Goal: Information Seeking & Learning: Learn about a topic

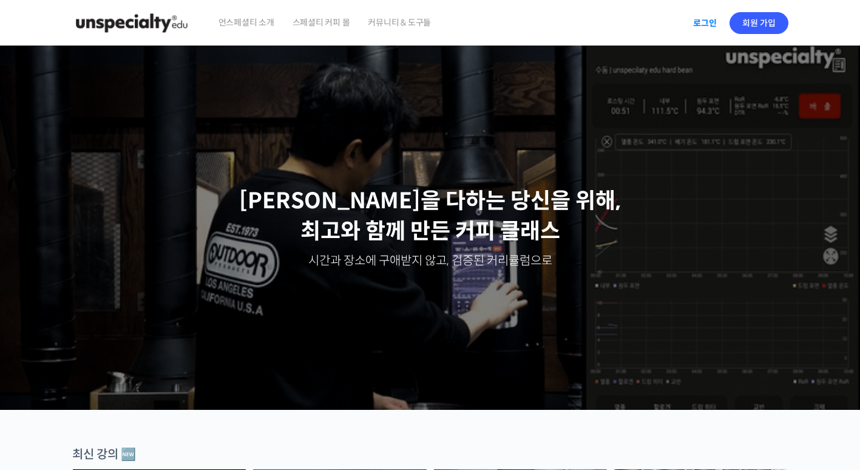
click at [695, 19] on link "로그인" at bounding box center [705, 23] width 38 height 28
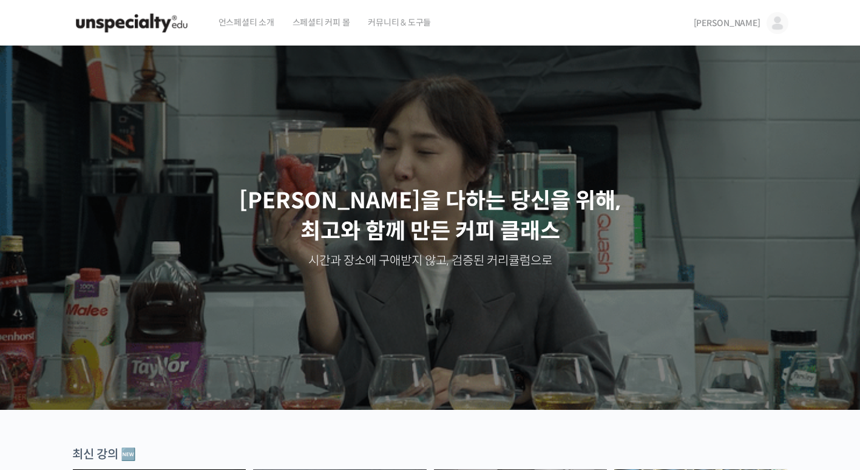
click at [760, 18] on link "김동혁" at bounding box center [741, 23] width 95 height 46
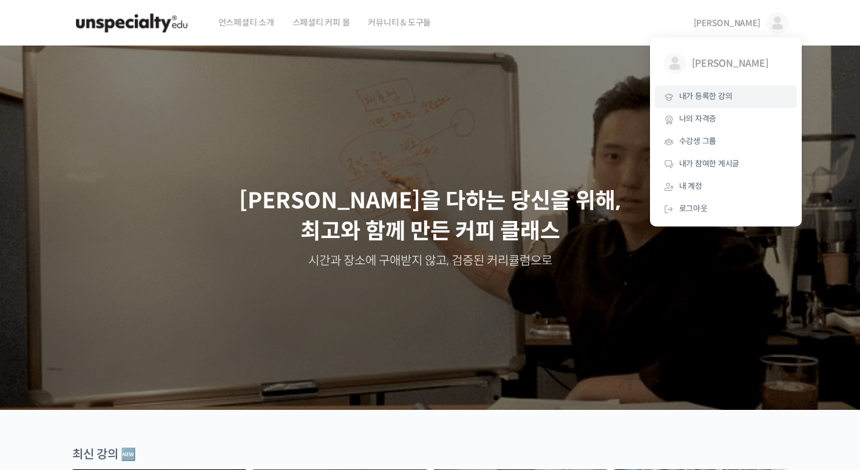
click at [692, 100] on span "내가 등록한 강의" at bounding box center [706, 96] width 53 height 10
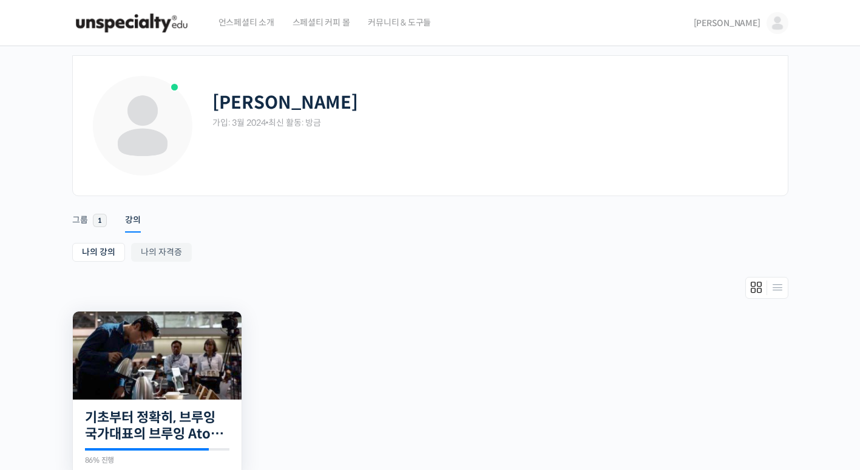
scroll to position [191, 0]
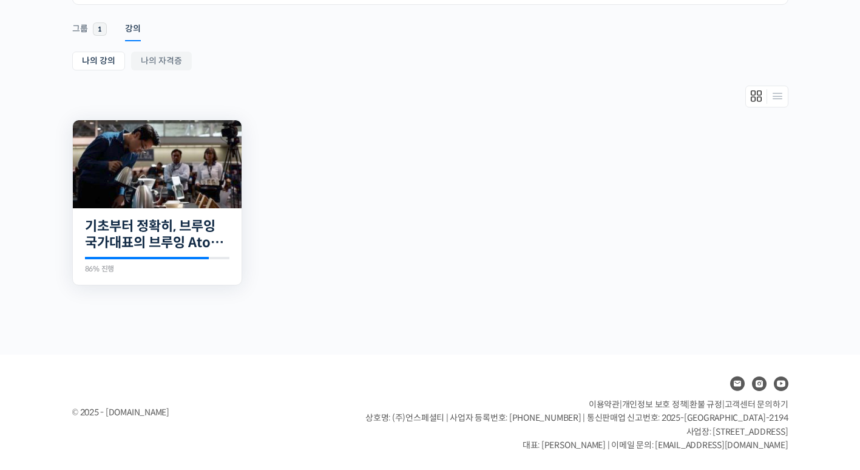
click at [213, 193] on img at bounding box center [157, 164] width 169 height 88
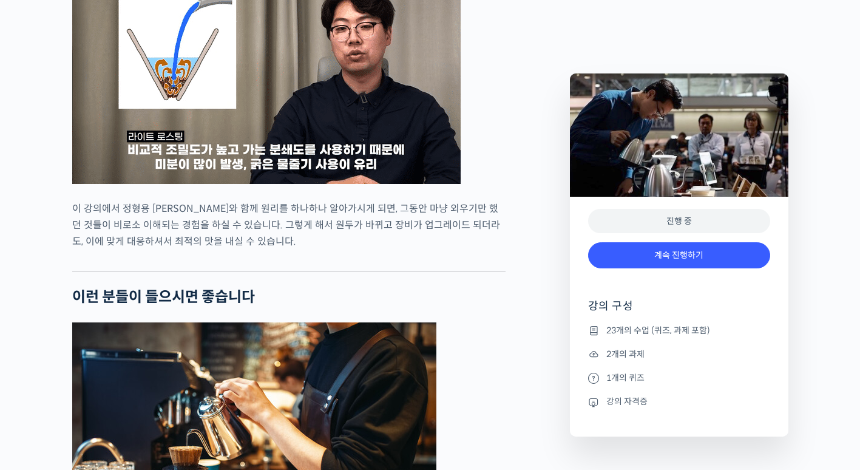
scroll to position [2734, 0]
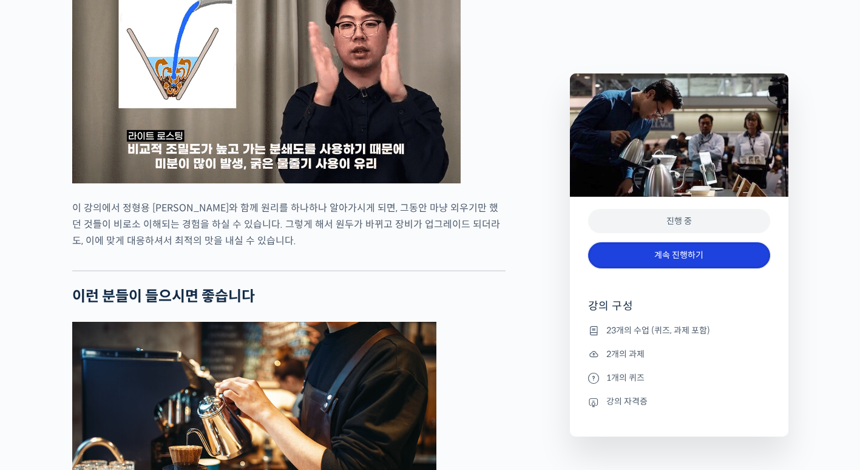
click at [706, 256] on link "계속 진행하기" at bounding box center [679, 255] width 182 height 26
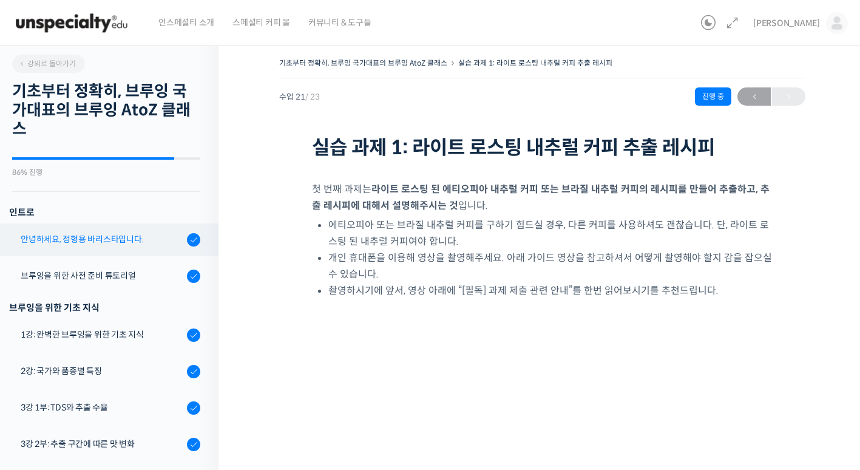
click at [112, 251] on link "안녕하세요, 정형용 바리스타입니다." at bounding box center [106, 239] width 225 height 33
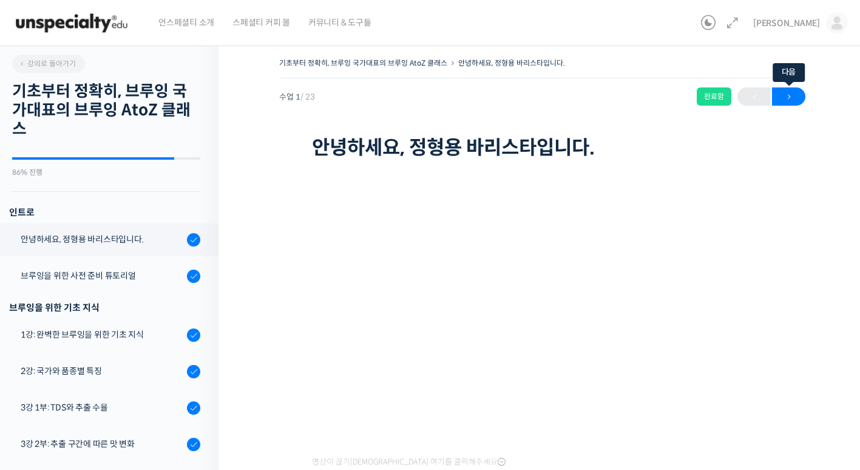
click at [796, 94] on span "→" at bounding box center [788, 97] width 33 height 16
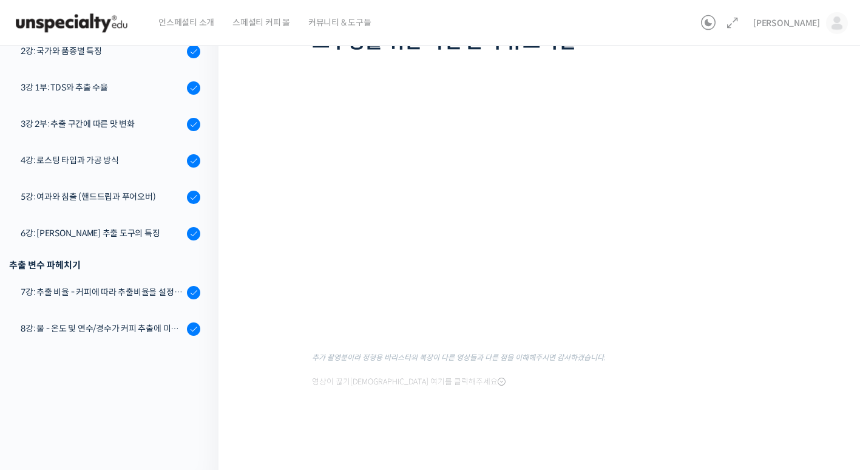
scroll to position [106, 0]
